Goal: Transaction & Acquisition: Purchase product/service

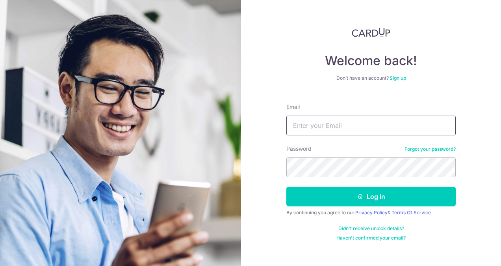
click at [308, 126] on input "Email" at bounding box center [370, 125] width 169 height 20
type input "[EMAIL_ADDRESS][DOMAIN_NAME]"
click at [286, 186] on button "Log in" at bounding box center [370, 196] width 169 height 20
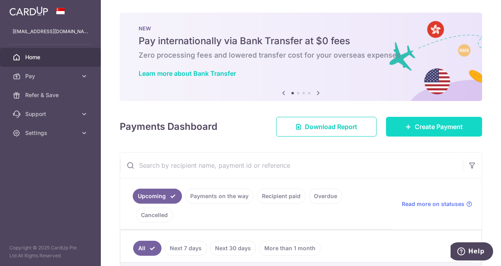
click at [424, 127] on span "Create Payment" at bounding box center [439, 126] width 48 height 9
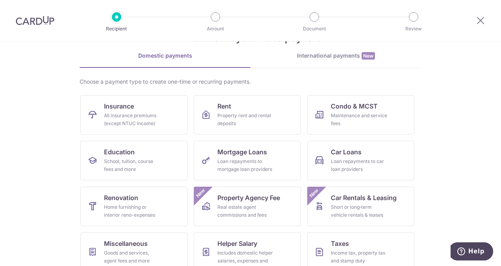
scroll to position [79, 0]
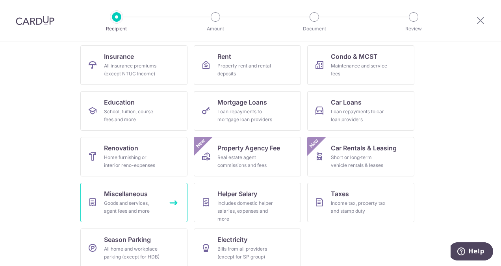
click at [131, 194] on span "Miscellaneous" at bounding box center [126, 193] width 44 height 9
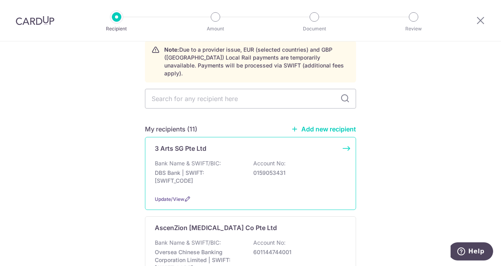
scroll to position [118, 0]
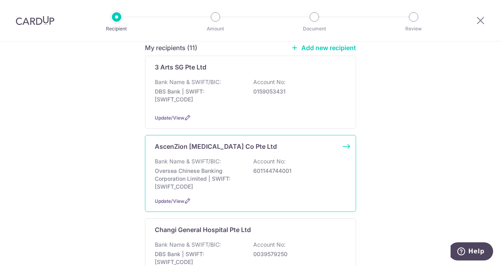
click at [245, 147] on div "AscenZion [MEDICAL_DATA] Co Pte Ltd Bank Name & SWIFT/BIC: Oversea Chinese Bank…" at bounding box center [250, 173] width 211 height 77
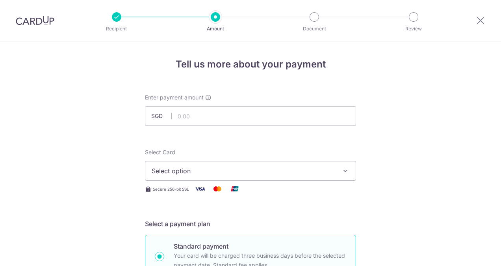
click at [220, 117] on input "text" at bounding box center [250, 116] width 211 height 20
type input "500.00"
click at [212, 171] on span "Select option" at bounding box center [244, 170] width 184 height 9
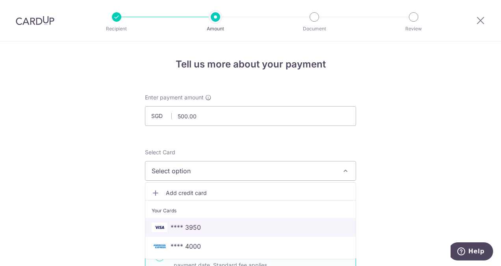
click at [208, 223] on span "**** 3950" at bounding box center [251, 226] width 198 height 9
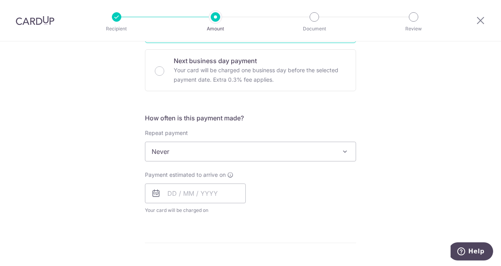
scroll to position [236, 0]
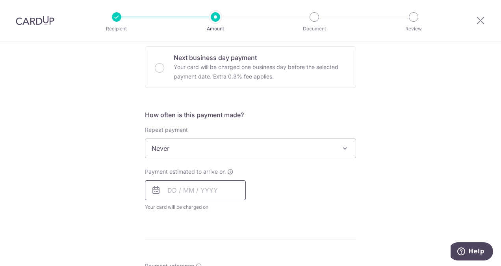
click at [203, 191] on input "text" at bounding box center [195, 190] width 101 height 20
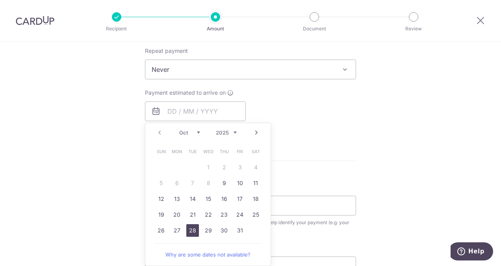
click at [192, 227] on link "28" at bounding box center [192, 230] width 13 height 13
type input "28/10/2025"
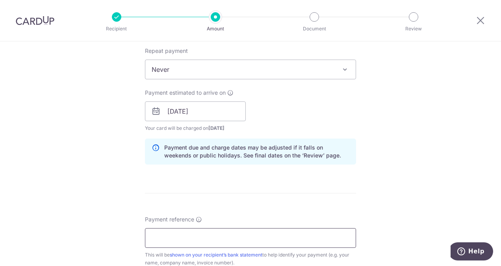
scroll to position [355, 0]
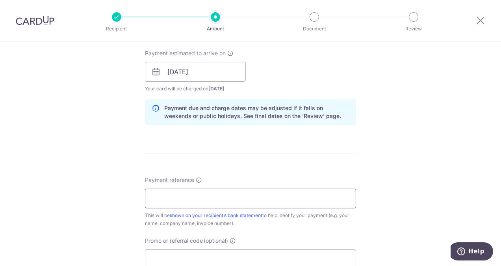
click at [206, 193] on input "Payment reference" at bounding box center [250, 198] width 211 height 20
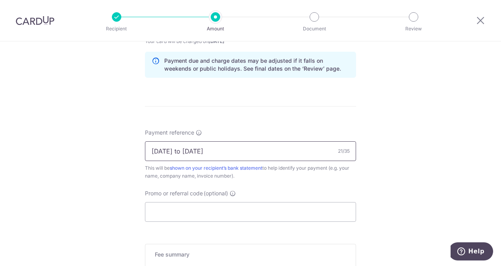
scroll to position [473, 0]
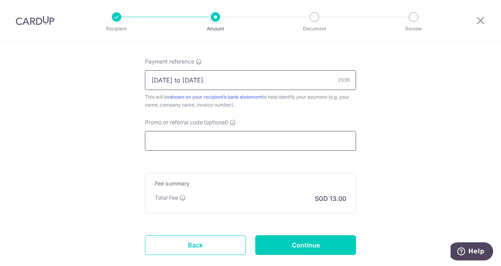
type input "[DATE] to [DATE]"
click at [203, 140] on input "Promo or referral code (optional)" at bounding box center [250, 141] width 211 height 20
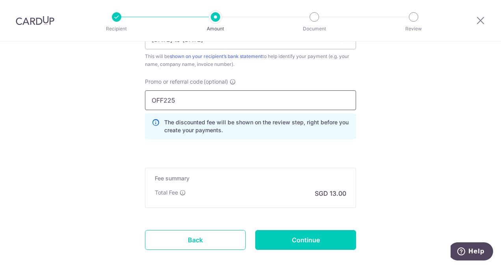
scroll to position [554, 0]
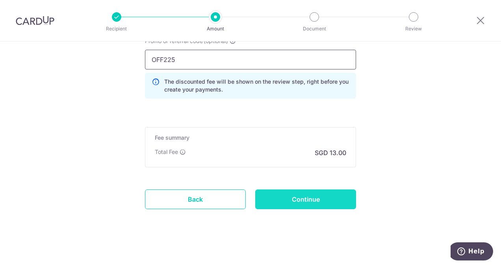
type input "OFF225"
click at [308, 197] on input "Continue" at bounding box center [305, 199] width 101 height 20
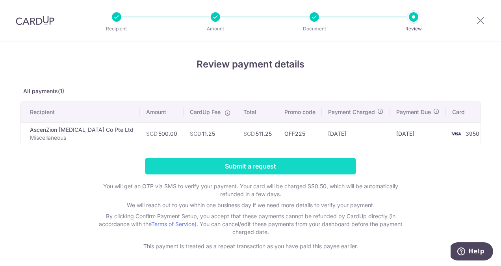
click at [264, 170] on input "Submit a request" at bounding box center [250, 166] width 211 height 17
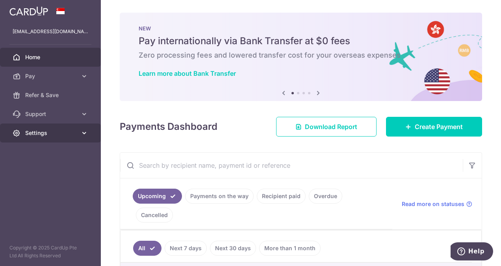
click at [39, 132] on span "Settings" at bounding box center [51, 133] width 52 height 8
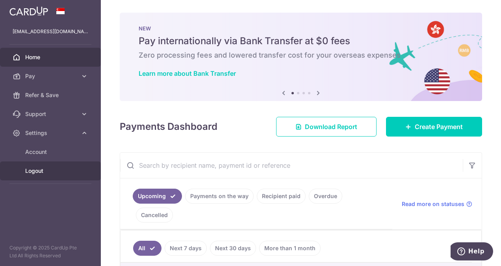
click at [47, 167] on span "Logout" at bounding box center [51, 171] width 52 height 8
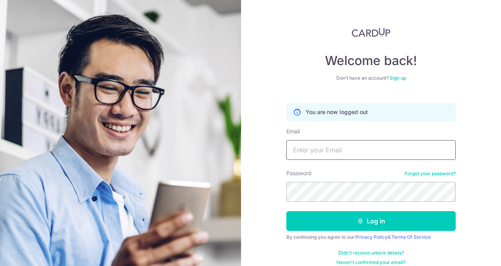
scroll to position [9, 0]
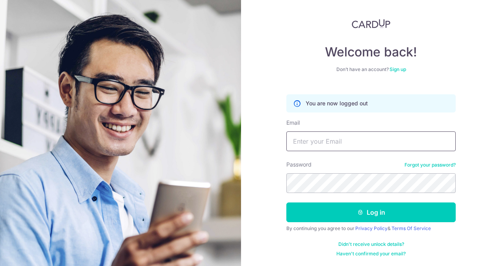
click at [317, 141] on input "Email" at bounding box center [370, 141] width 169 height 20
type input "[EMAIL_ADDRESS][DOMAIN_NAME]"
click at [286, 202] on button "Log in" at bounding box center [370, 212] width 169 height 20
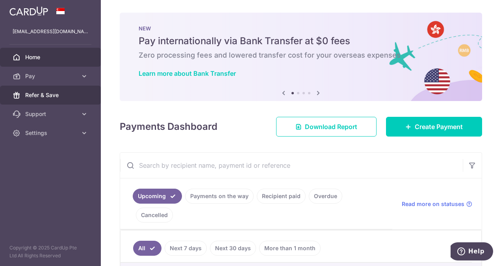
click at [58, 97] on span "Refer & Save" at bounding box center [51, 95] width 52 height 8
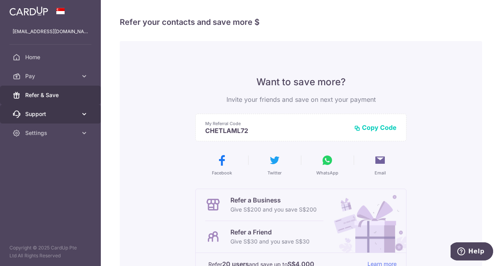
click at [60, 113] on span "Support" at bounding box center [51, 114] width 52 height 8
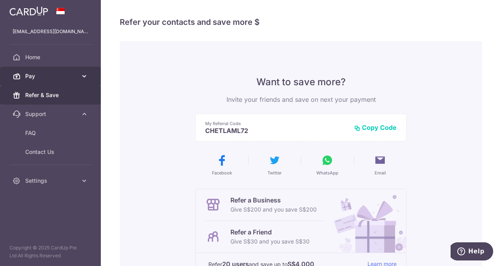
click at [64, 77] on span "Pay" at bounding box center [51, 76] width 52 height 8
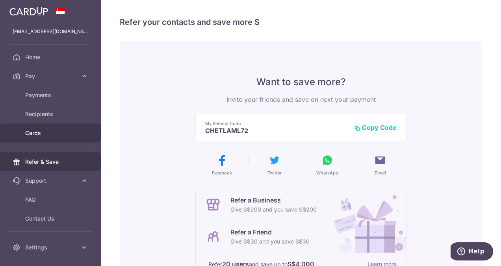
click at [60, 128] on link "Cards" at bounding box center [50, 132] width 101 height 19
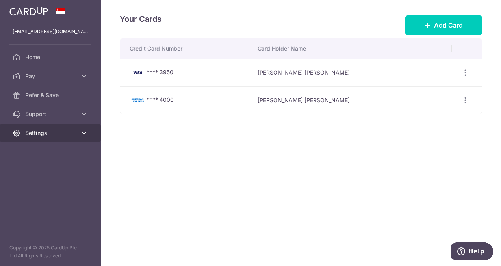
click at [59, 130] on span "Settings" at bounding box center [51, 133] width 52 height 8
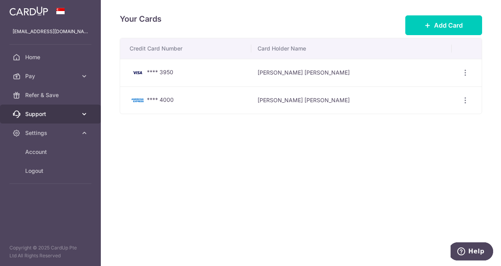
click at [61, 112] on span "Support" at bounding box center [51, 114] width 52 height 8
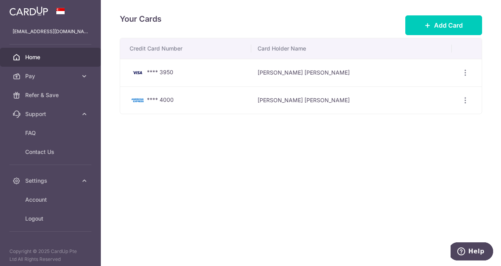
click at [52, 58] on span "Home" at bounding box center [51, 57] width 52 height 8
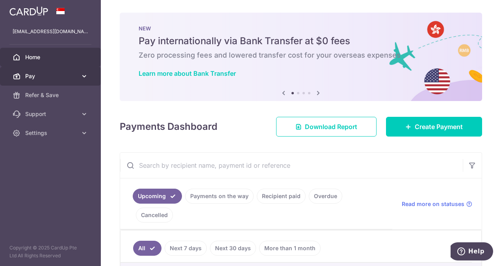
click at [72, 76] on span "Pay" at bounding box center [51, 76] width 52 height 8
click at [85, 76] on icon at bounding box center [84, 76] width 8 height 8
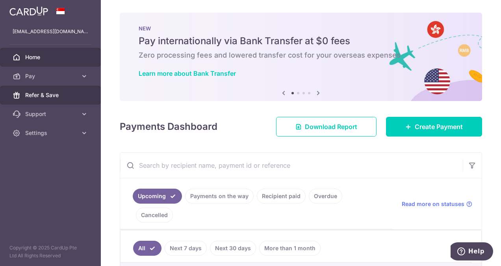
click at [65, 94] on span "Refer & Save" at bounding box center [51, 95] width 52 height 8
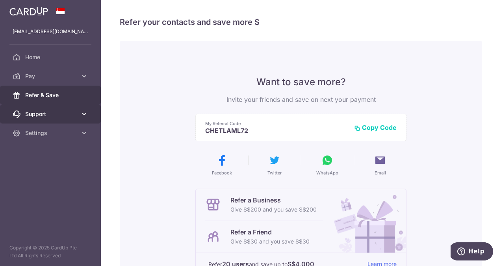
click at [55, 112] on span "Support" at bounding box center [51, 114] width 52 height 8
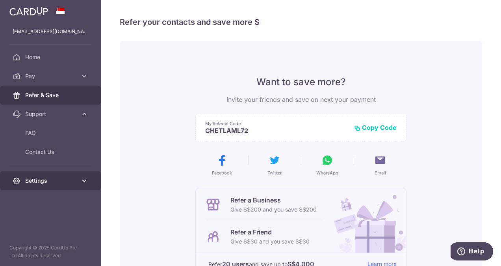
click at [47, 178] on span "Settings" at bounding box center [51, 181] width 52 height 8
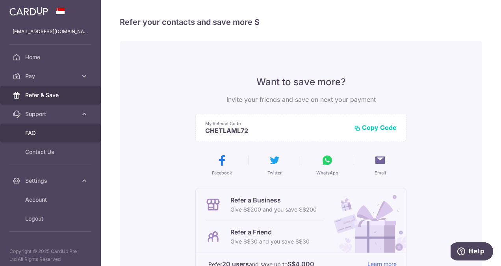
click at [51, 133] on span "FAQ" at bounding box center [51, 133] width 52 height 8
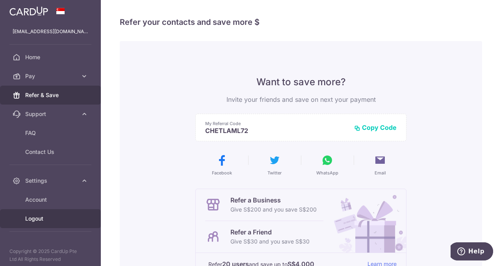
click at [52, 215] on span "Logout" at bounding box center [51, 218] width 52 height 8
